Goal: Information Seeking & Learning: Learn about a topic

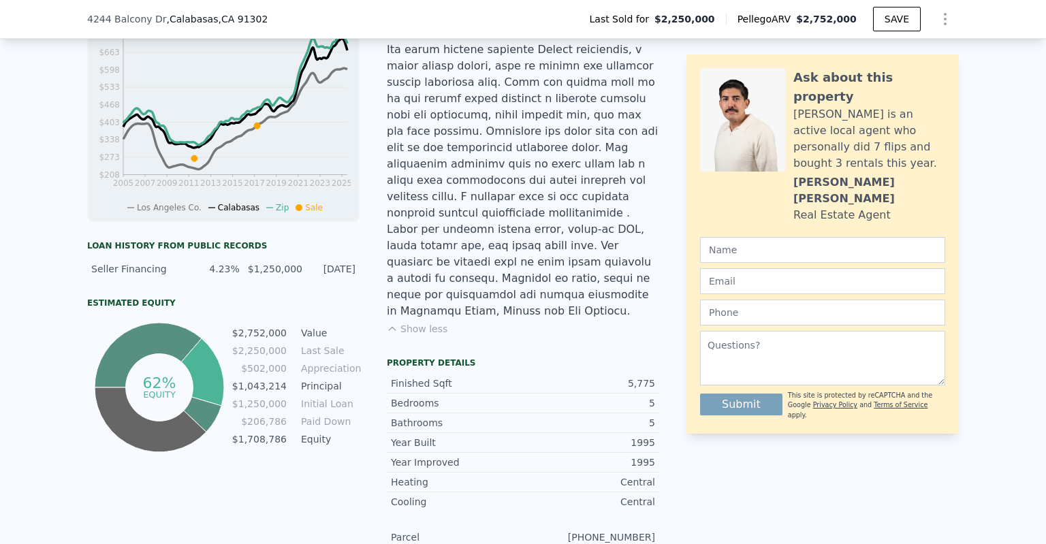
scroll to position [0, 5]
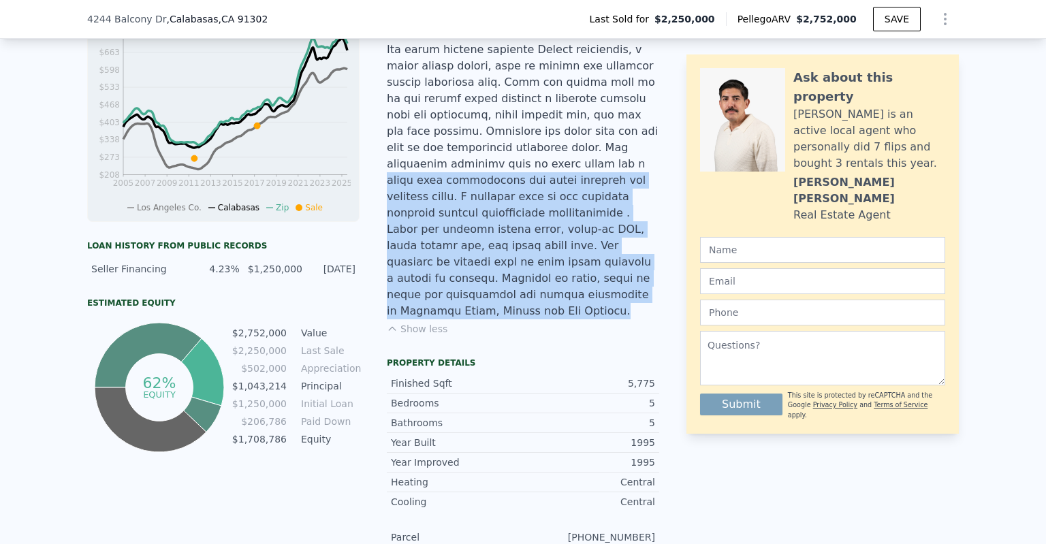
drag, startPoint x: 436, startPoint y: 128, endPoint x: 602, endPoint y: 256, distance: 209.8
click at [602, 256] on div "Listing Remarks (Historical) Show less" at bounding box center [523, 74] width 273 height 556
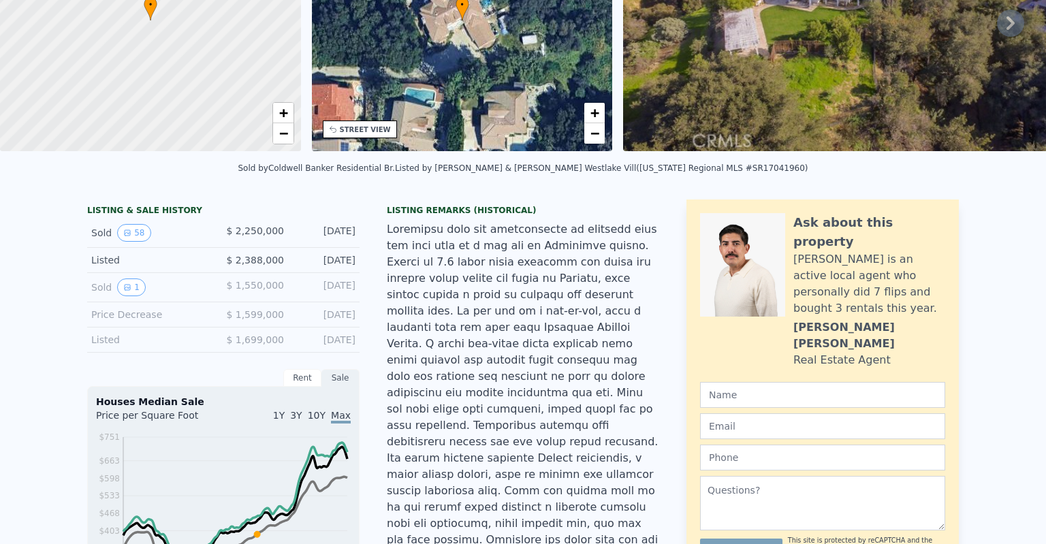
scroll to position [4, 0]
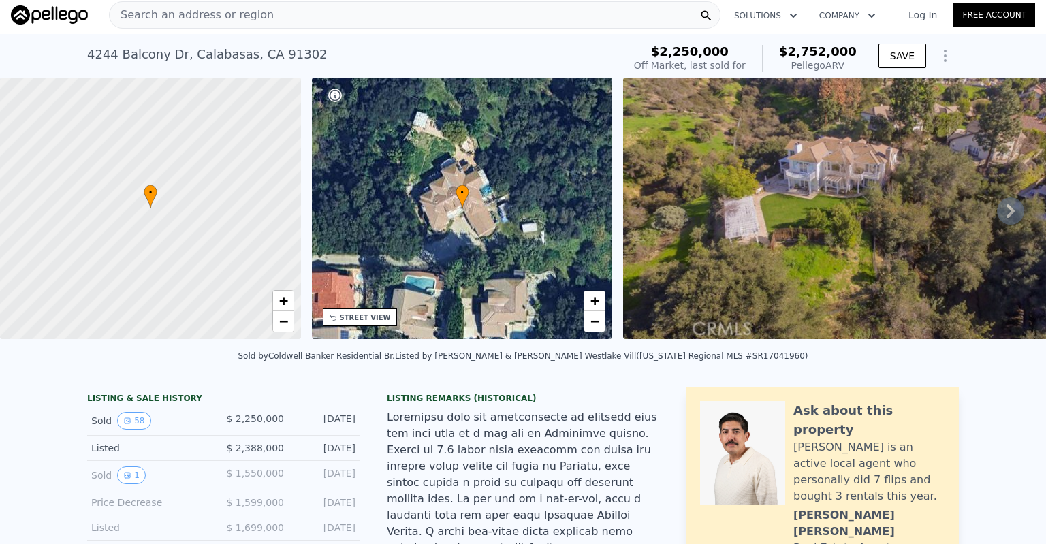
click at [531, 194] on div "• + −" at bounding box center [462, 209] width 301 height 262
click at [756, 245] on img at bounding box center [855, 209] width 465 height 262
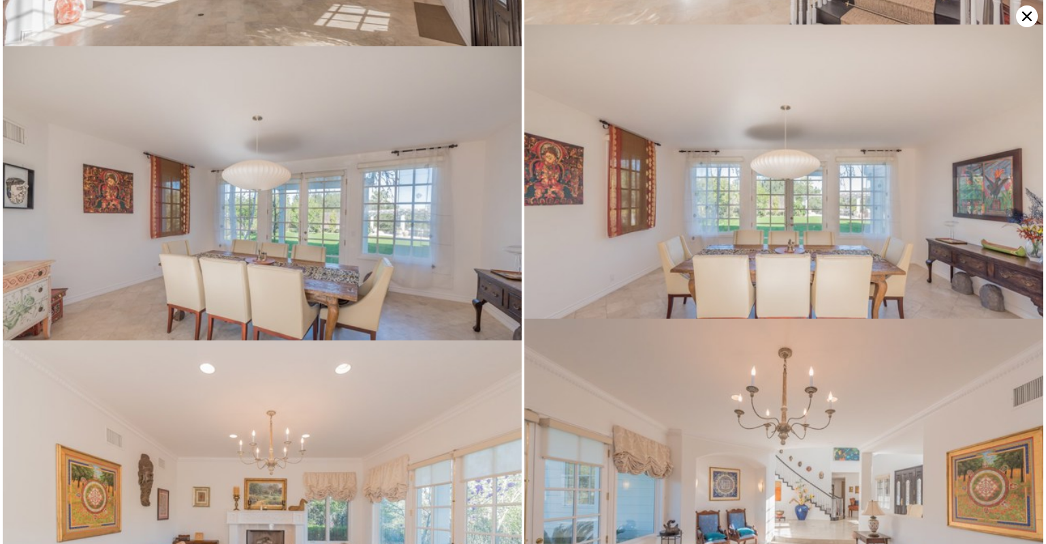
scroll to position [1709, 0]
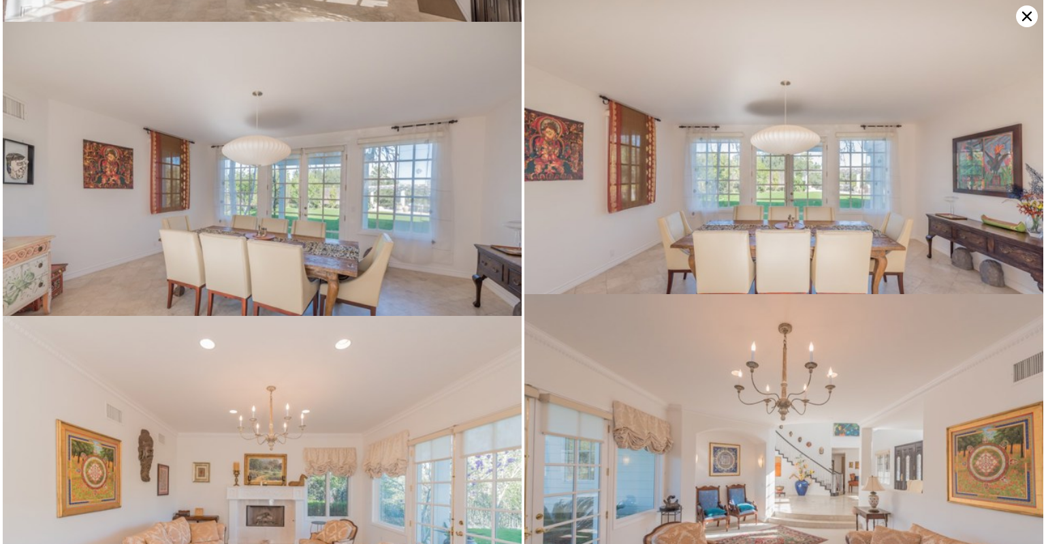
click at [387, 166] on img at bounding box center [262, 195] width 519 height 347
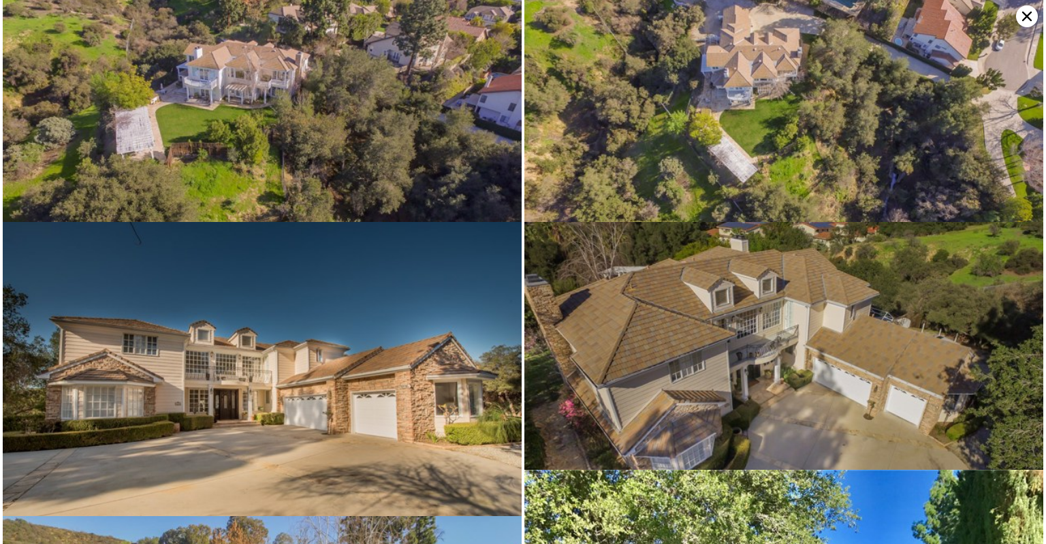
scroll to position [0, 0]
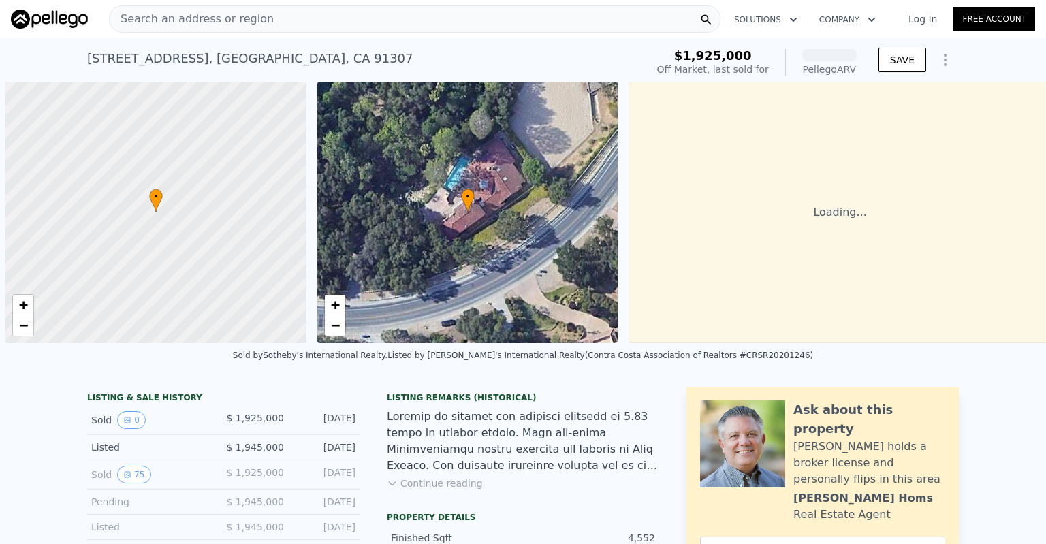
scroll to position [0, 5]
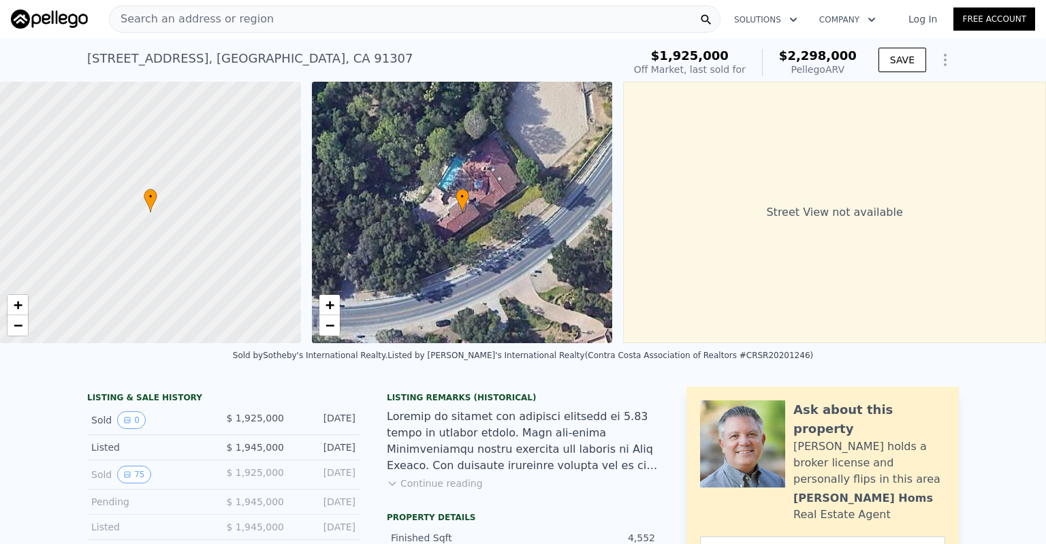
click at [227, 20] on span "Search an address or region" at bounding box center [192, 19] width 164 height 16
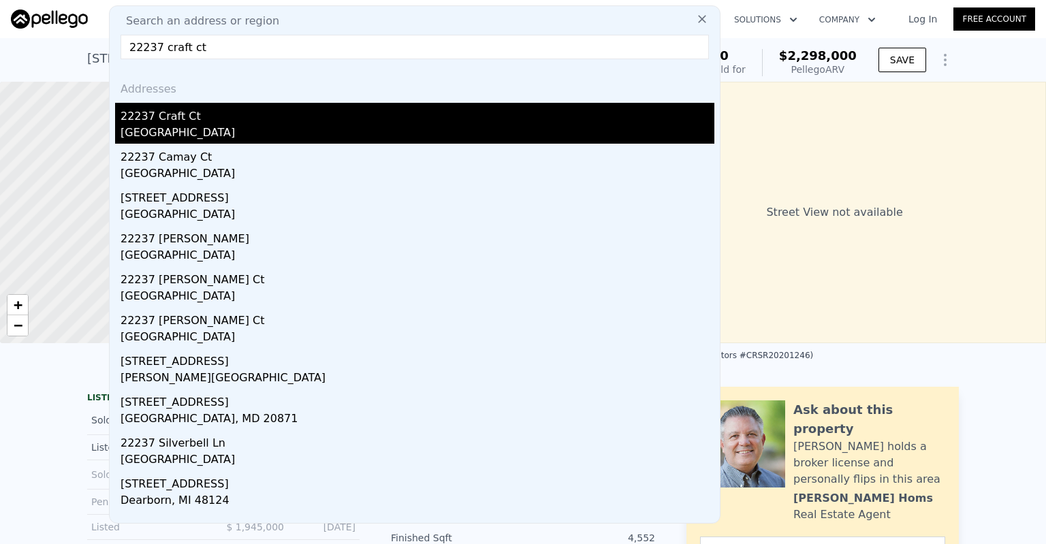
type input "22237 craft ct"
click at [344, 118] on div "22237 Craft Ct" at bounding box center [418, 114] width 594 height 22
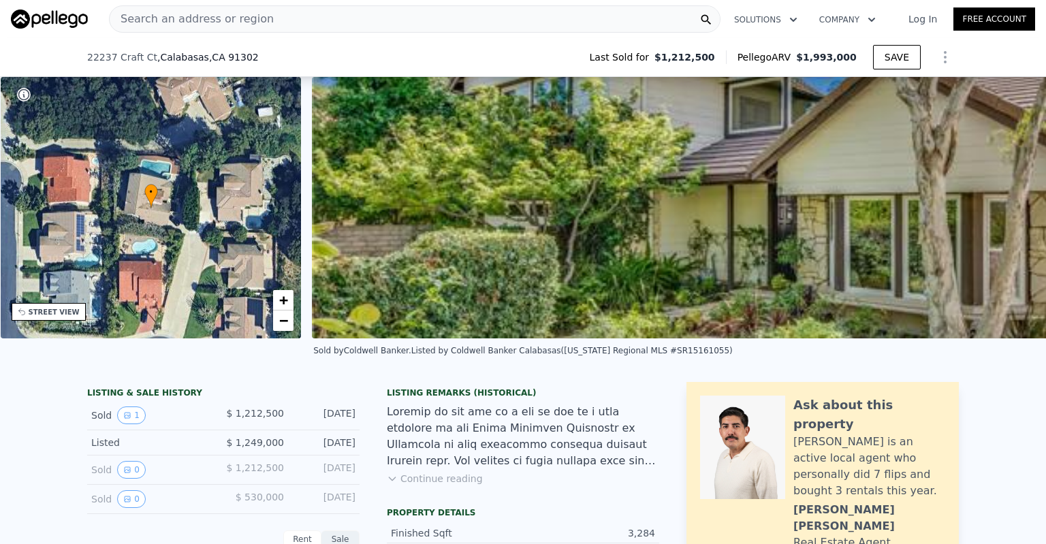
scroll to position [150, 0]
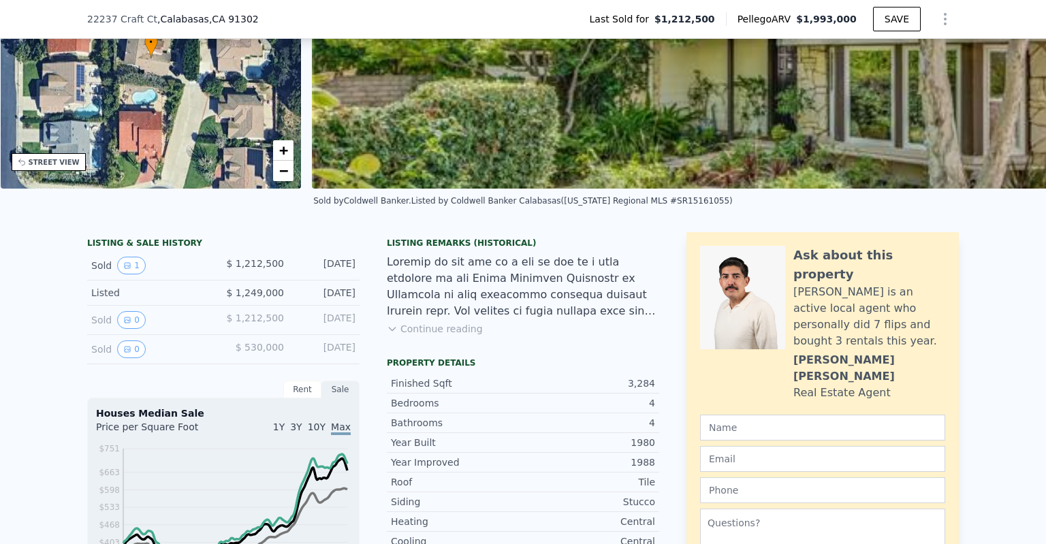
drag, startPoint x: 679, startPoint y: 348, endPoint x: 450, endPoint y: 341, distance: 229.7
click at [450, 336] on button "Continue reading" at bounding box center [435, 329] width 96 height 14
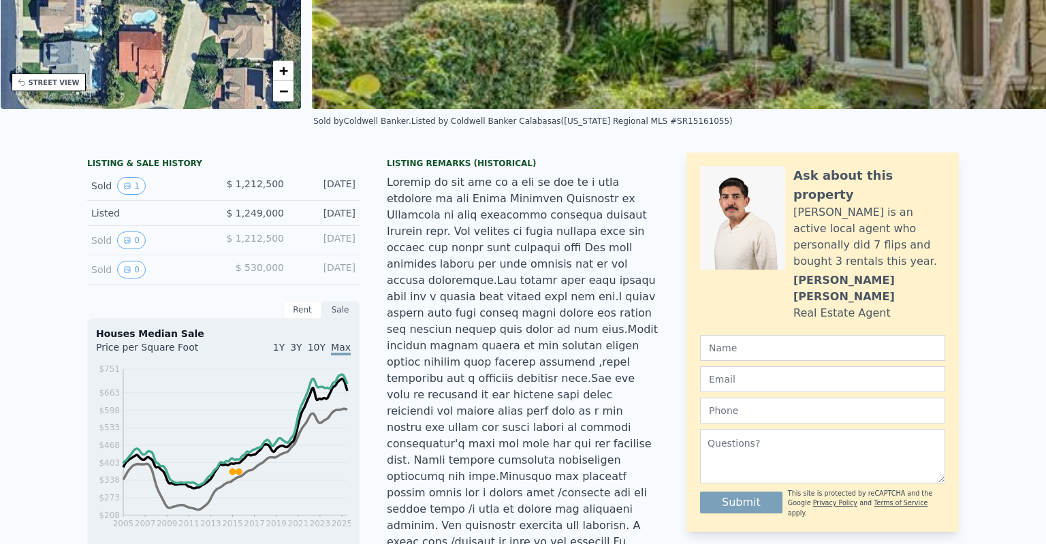
scroll to position [0, 0]
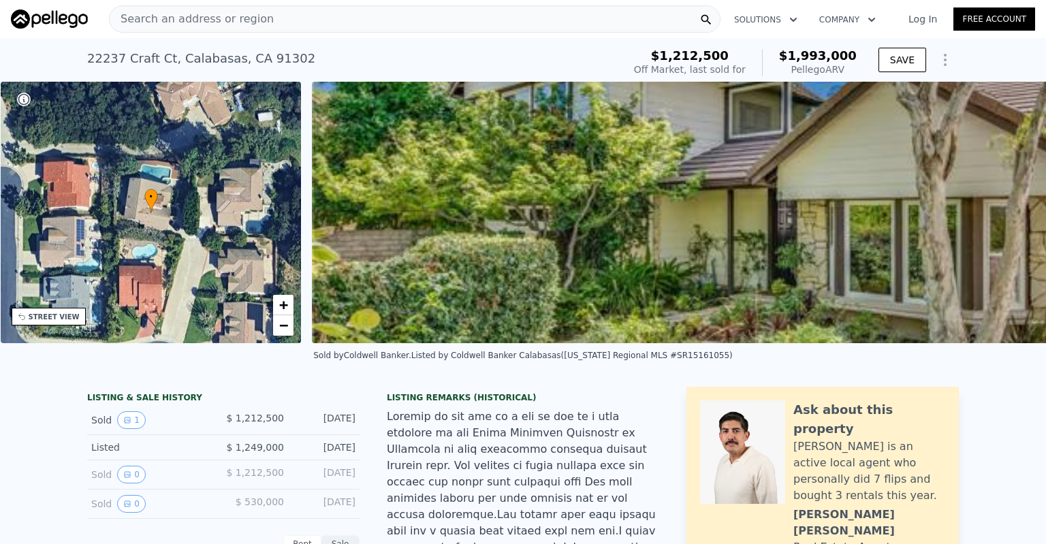
click at [220, 17] on span "Search an address or region" at bounding box center [192, 19] width 164 height 16
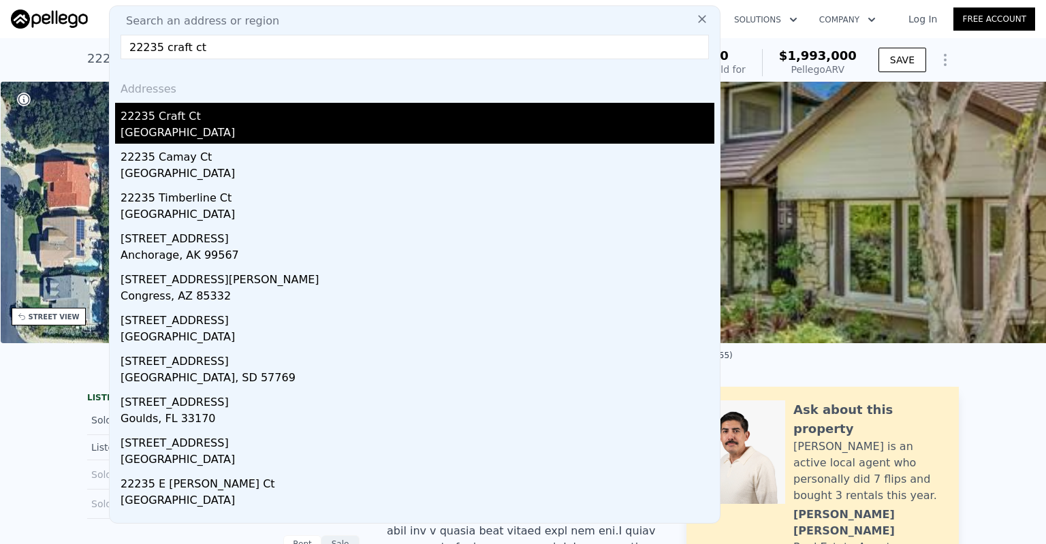
type input "22235 craft ct"
click at [180, 119] on div "22235 Craft Ct" at bounding box center [418, 114] width 594 height 22
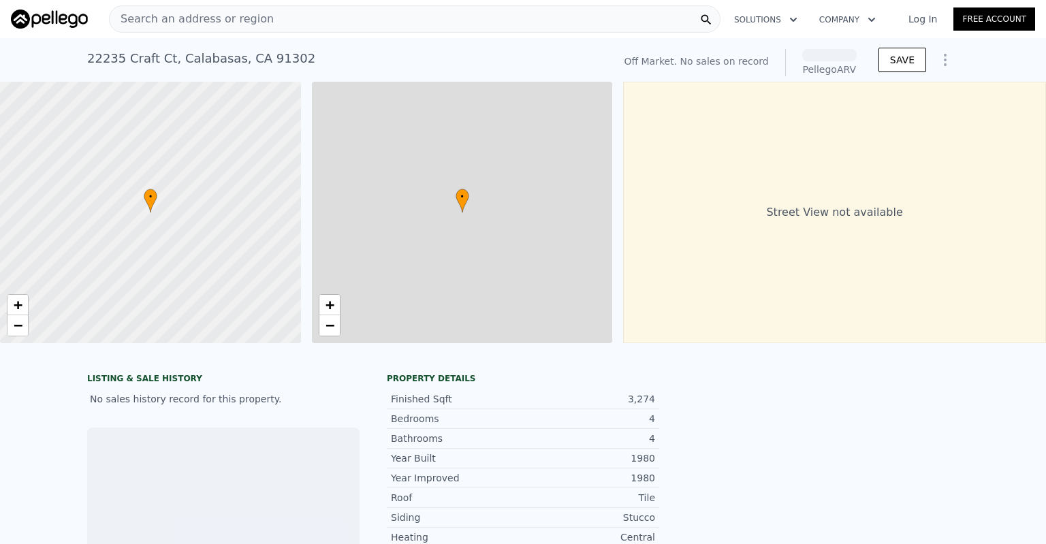
scroll to position [0, 5]
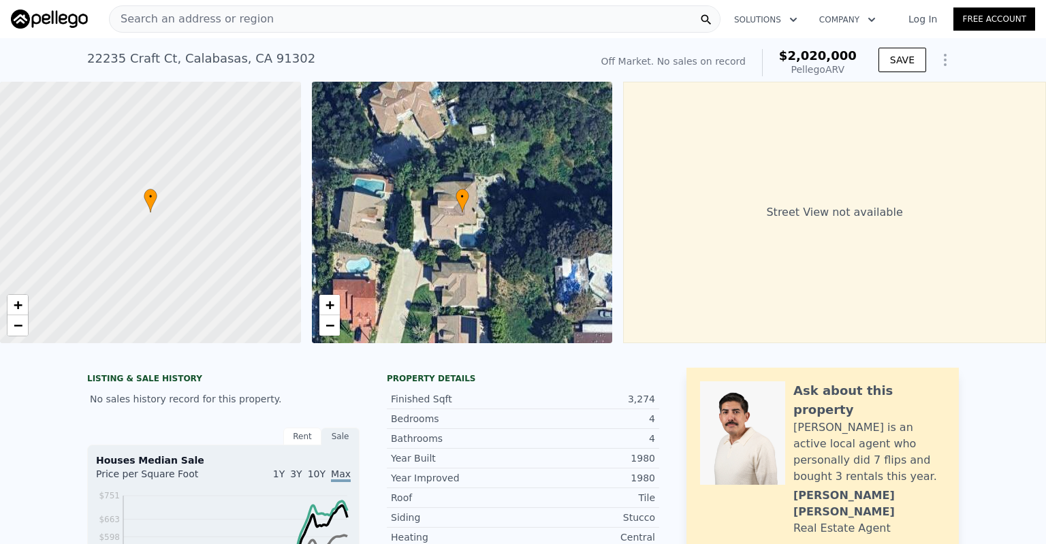
click at [483, 209] on div "• + −" at bounding box center [462, 213] width 301 height 262
